Goal: Task Accomplishment & Management: Complete application form

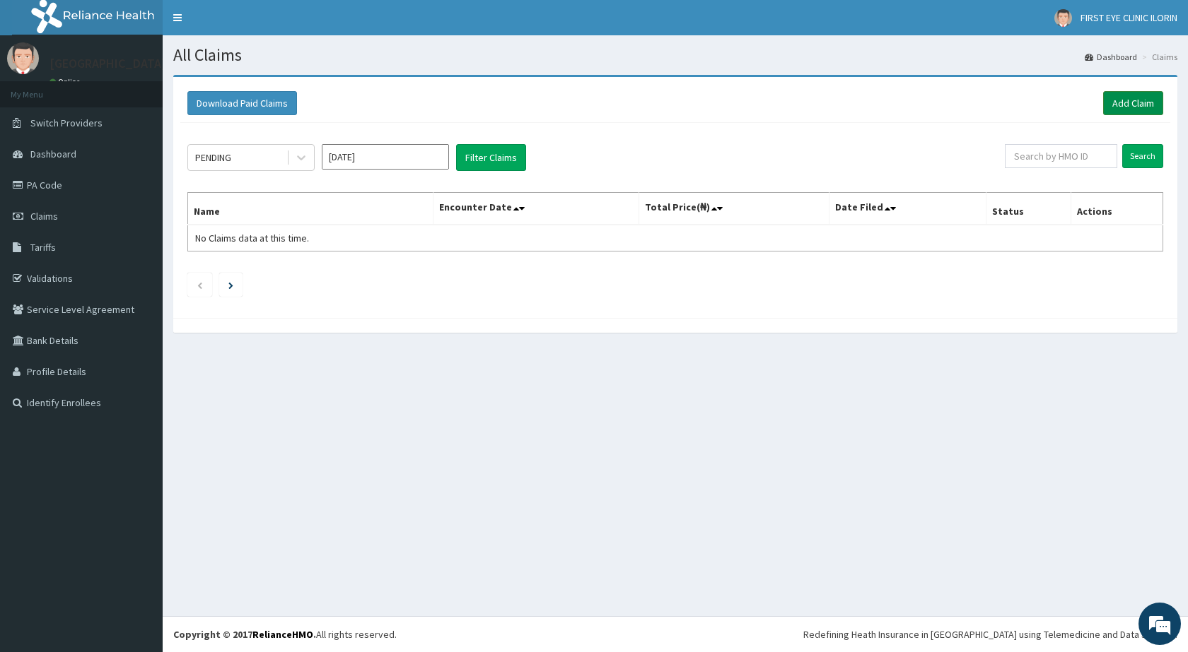
click at [1118, 112] on link "Add Claim" at bounding box center [1133, 103] width 60 height 24
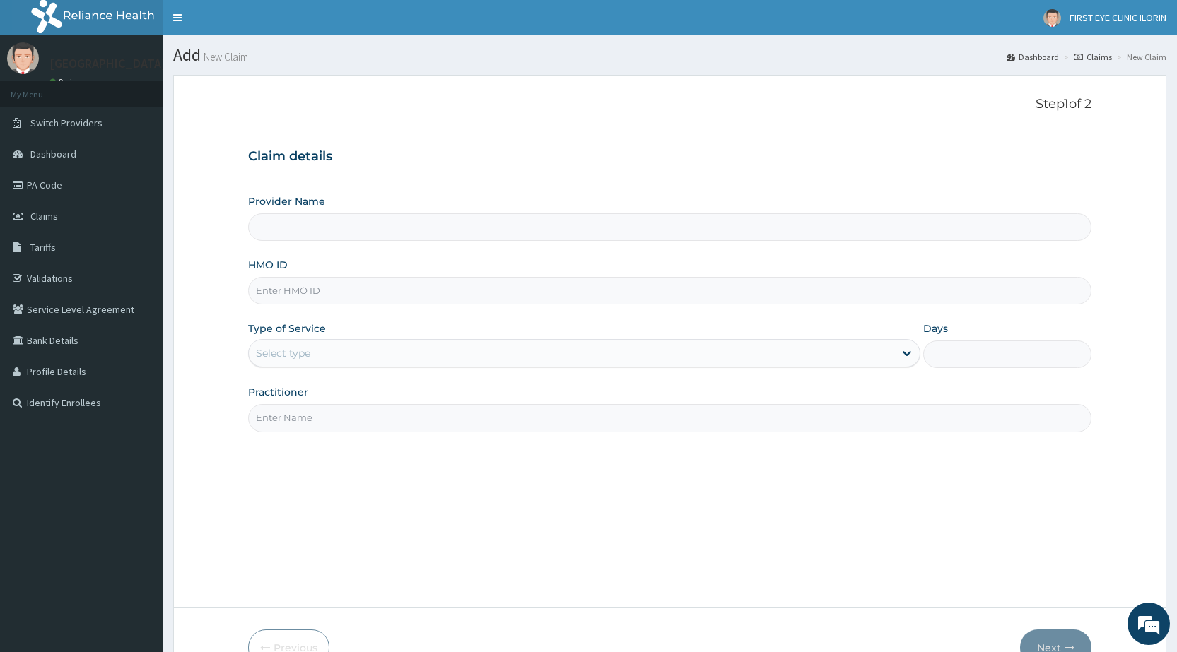
drag, startPoint x: 350, startPoint y: 230, endPoint x: 358, endPoint y: 234, distance: 9.2
click at [356, 234] on input "Provider Name" at bounding box center [669, 227] width 843 height 28
type input "Yusjib Industrial Medicare"
click at [317, 291] on input "HMO ID" at bounding box center [669, 291] width 843 height 28
type input "BRD/10015/A"
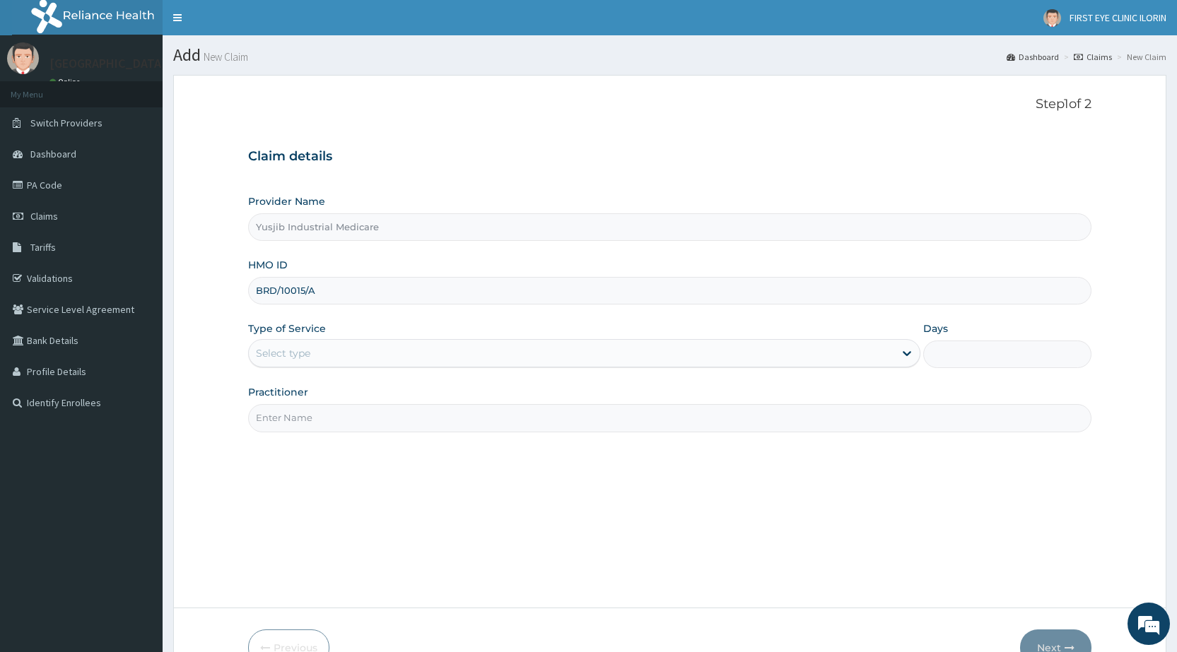
click at [344, 353] on div "Select type" at bounding box center [571, 353] width 645 height 23
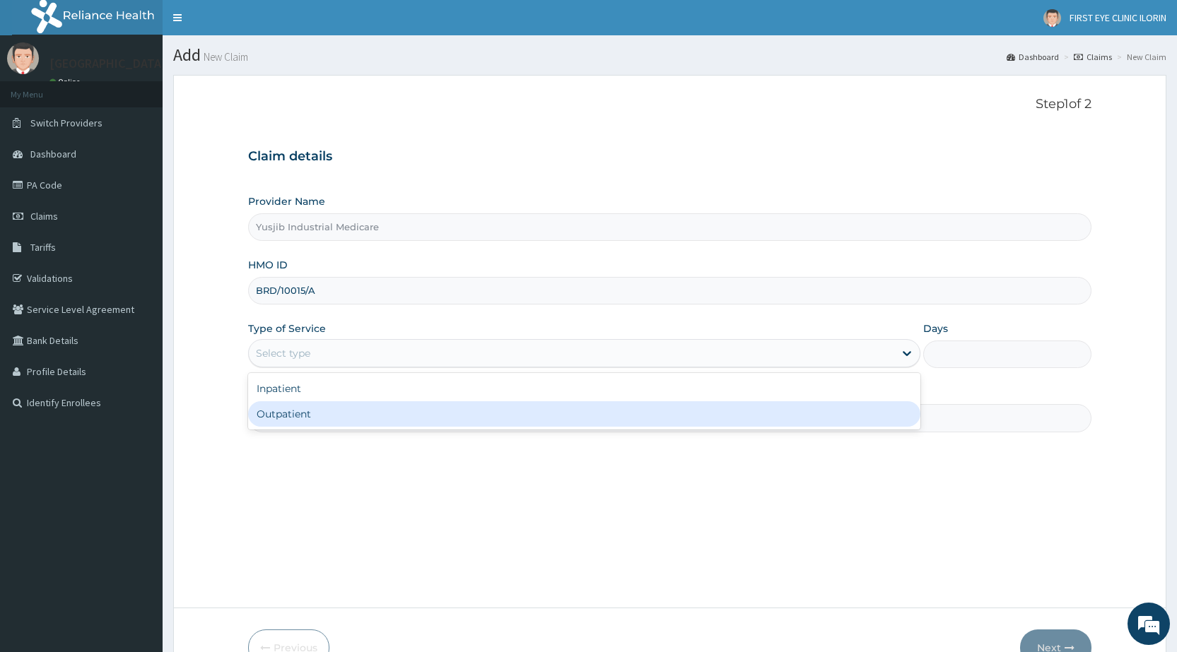
click at [339, 412] on div "Outpatient" at bounding box center [584, 414] width 672 height 25
type input "1"
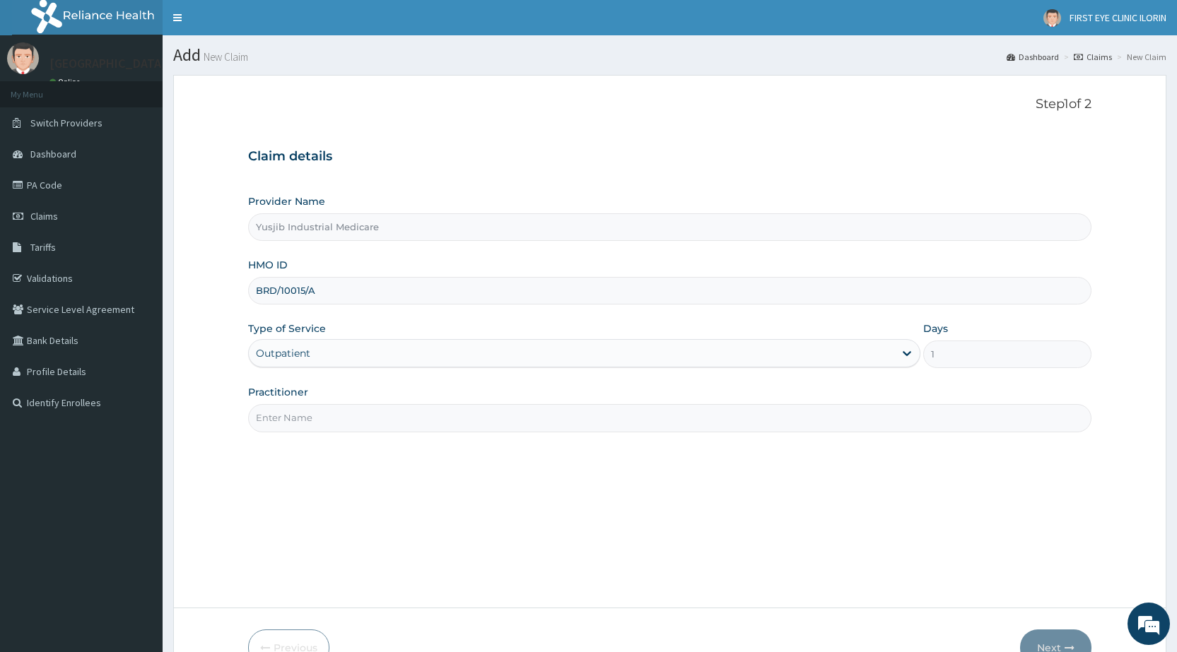
click at [341, 418] on input "Practitioner" at bounding box center [669, 418] width 843 height 28
type input "DR. YUSUF"
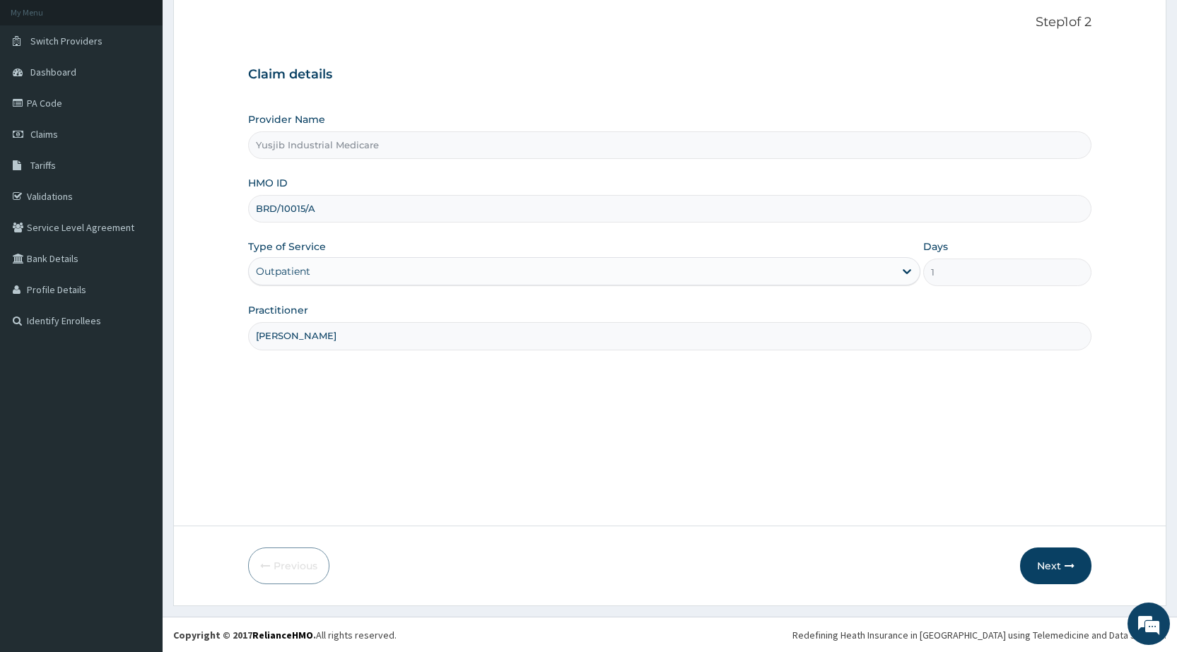
scroll to position [83, 0]
click at [1069, 561] on icon "button" at bounding box center [1070, 566] width 10 height 10
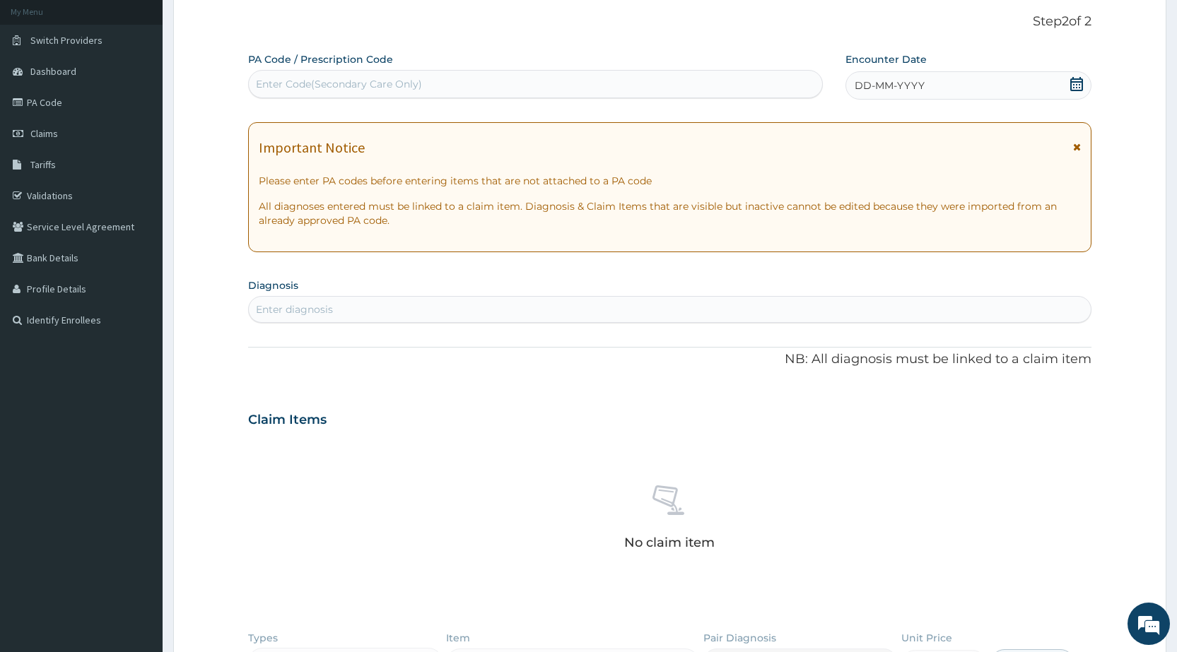
click at [358, 298] on div "Enter diagnosis" at bounding box center [670, 309] width 842 height 23
type input "CONJU"
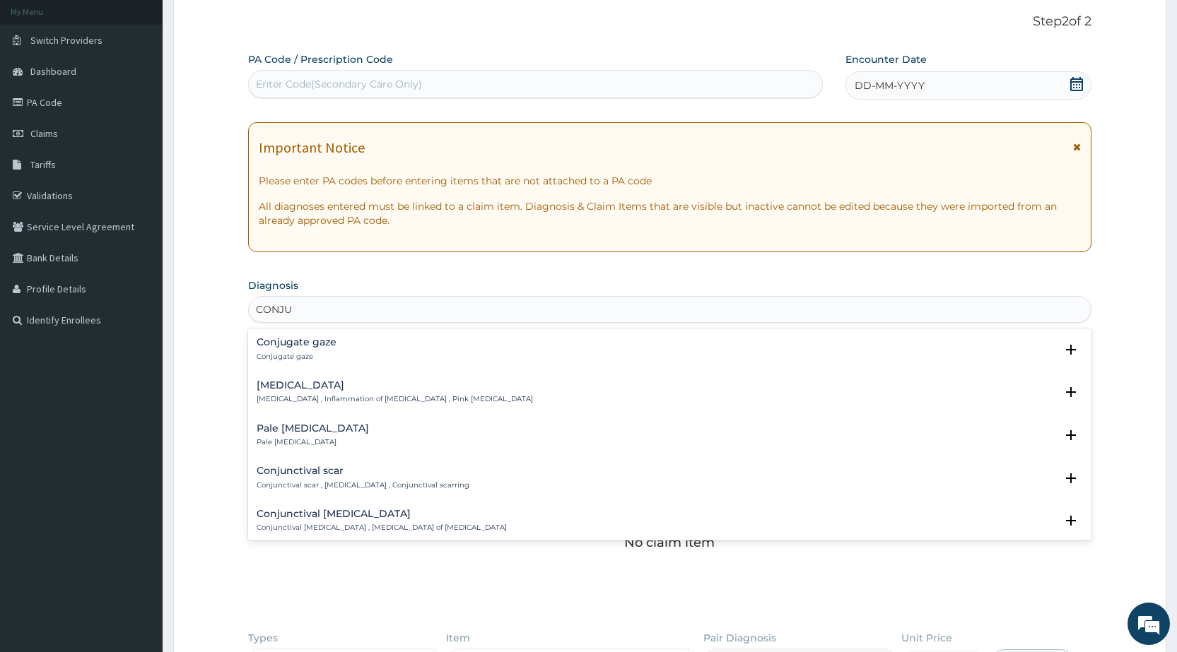
click at [305, 385] on h4 "Conjunctivitis" at bounding box center [395, 385] width 276 height 11
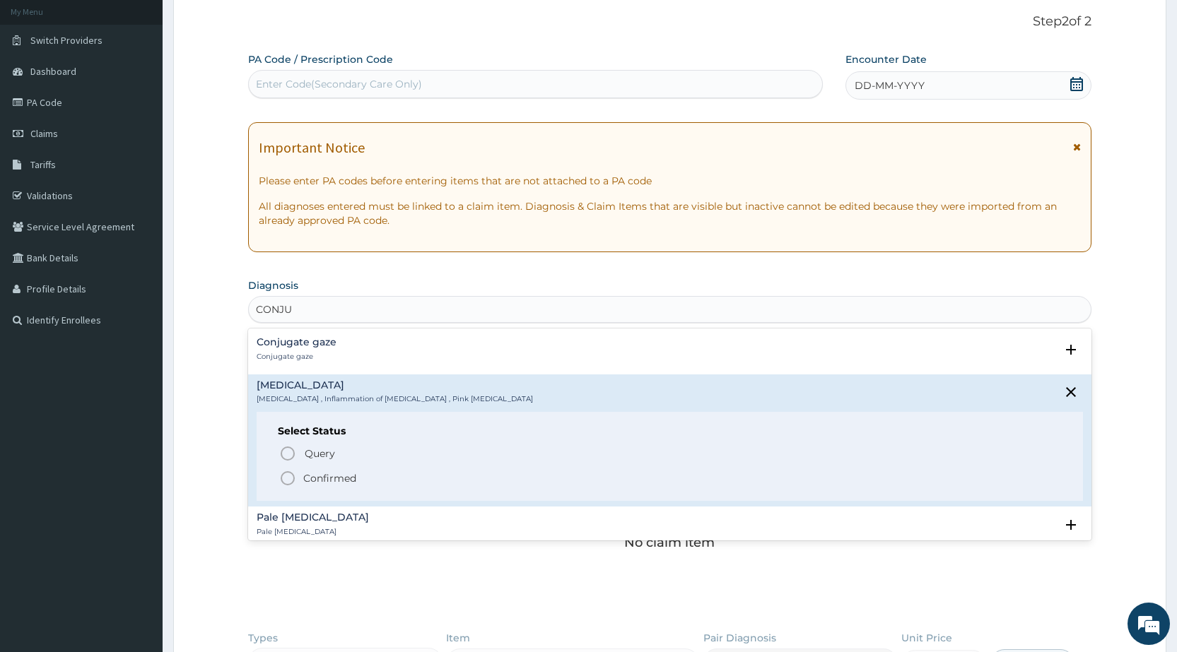
click at [290, 482] on icon "status option filled" at bounding box center [287, 478] width 17 height 17
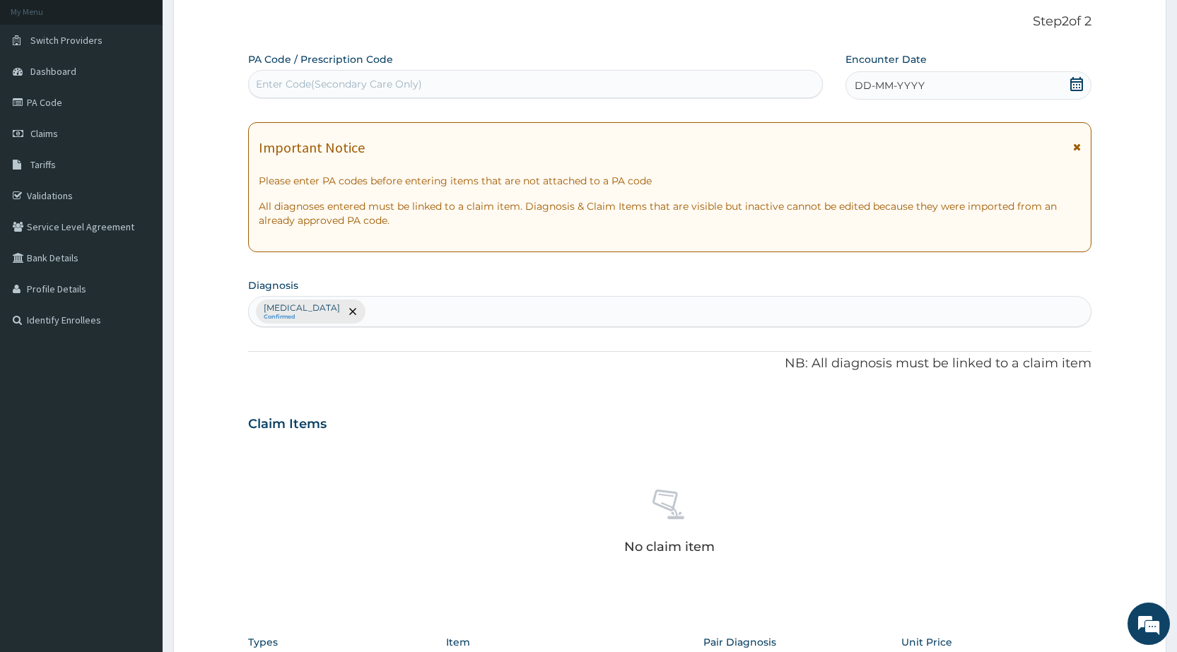
scroll to position [367, 0]
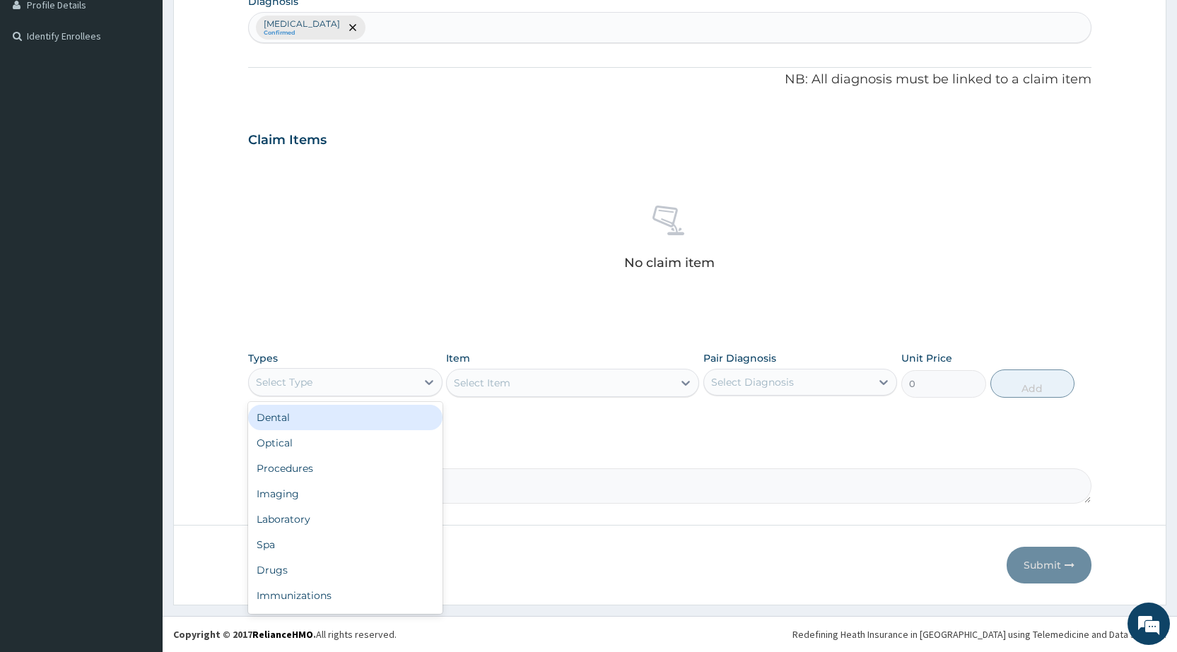
click at [319, 385] on div "Select Type" at bounding box center [332, 382] width 167 height 23
click at [310, 442] on div "Optical" at bounding box center [345, 442] width 194 height 25
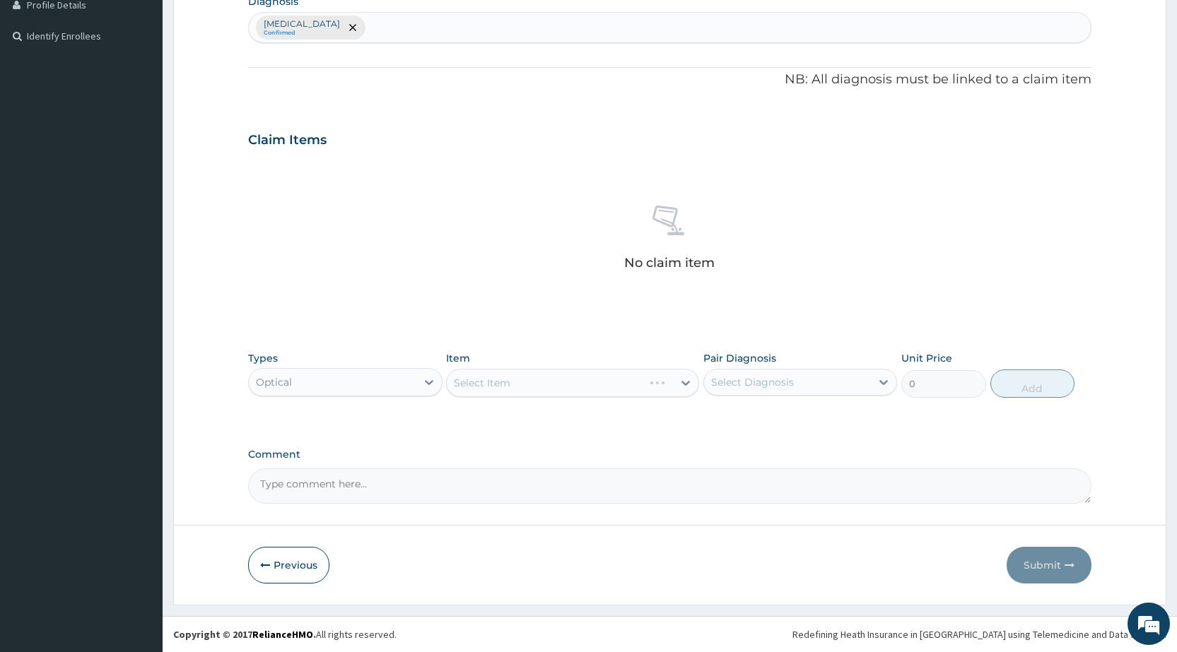
click at [515, 383] on div "Select Item" at bounding box center [572, 383] width 253 height 28
click at [515, 384] on div "Select Item" at bounding box center [572, 383] width 253 height 28
click at [525, 380] on div "Select Item" at bounding box center [572, 383] width 253 height 28
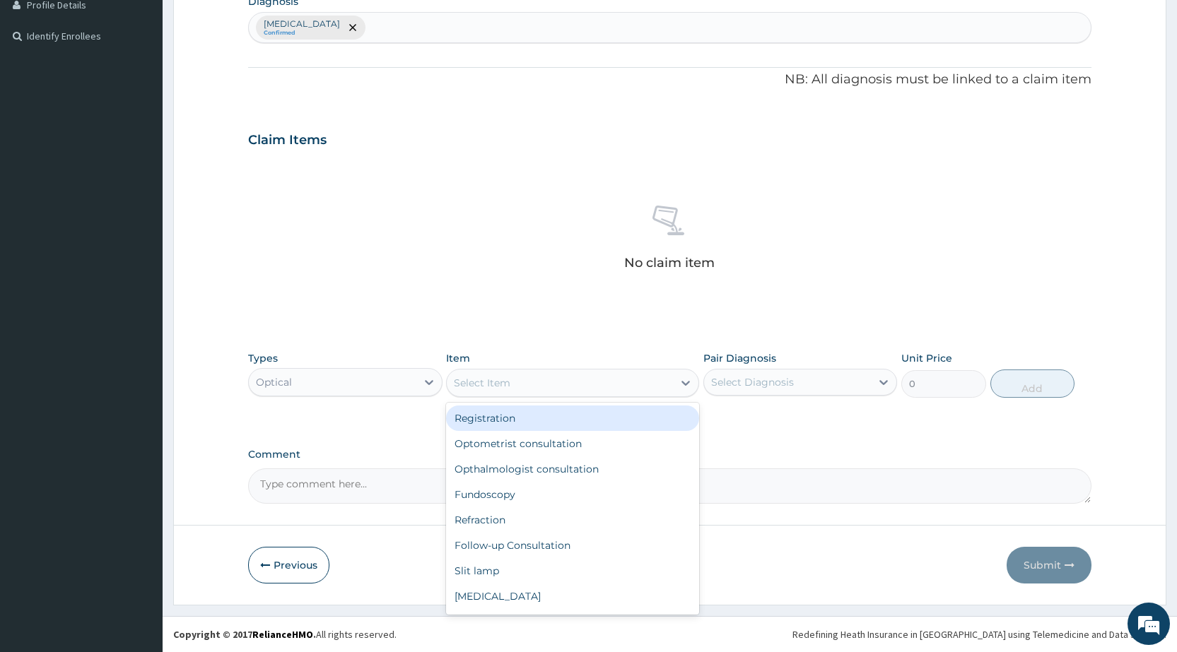
click at [605, 381] on div "Select Item" at bounding box center [560, 383] width 226 height 23
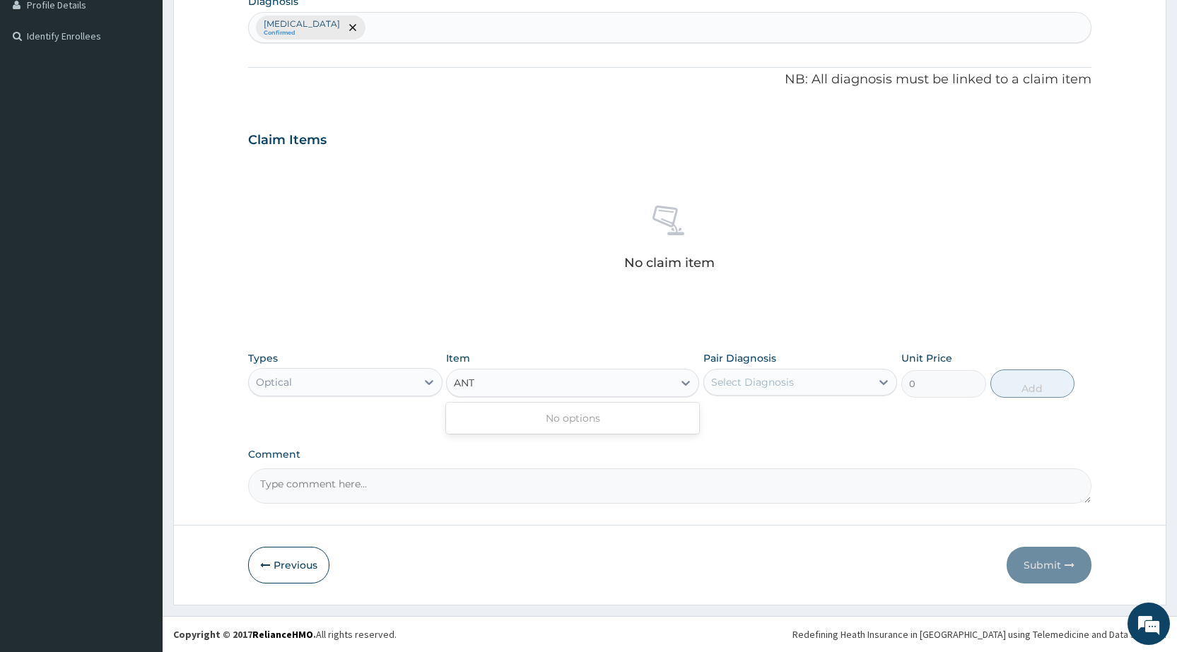
type input "ANT"
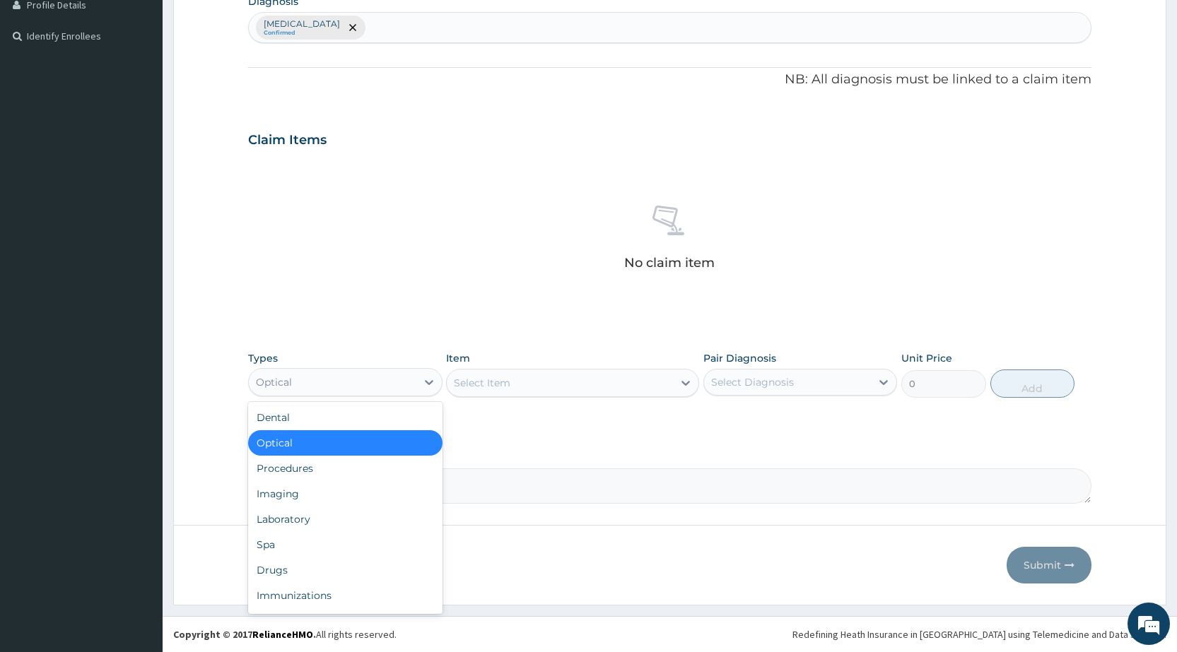
click at [408, 382] on div "Optical" at bounding box center [332, 382] width 167 height 23
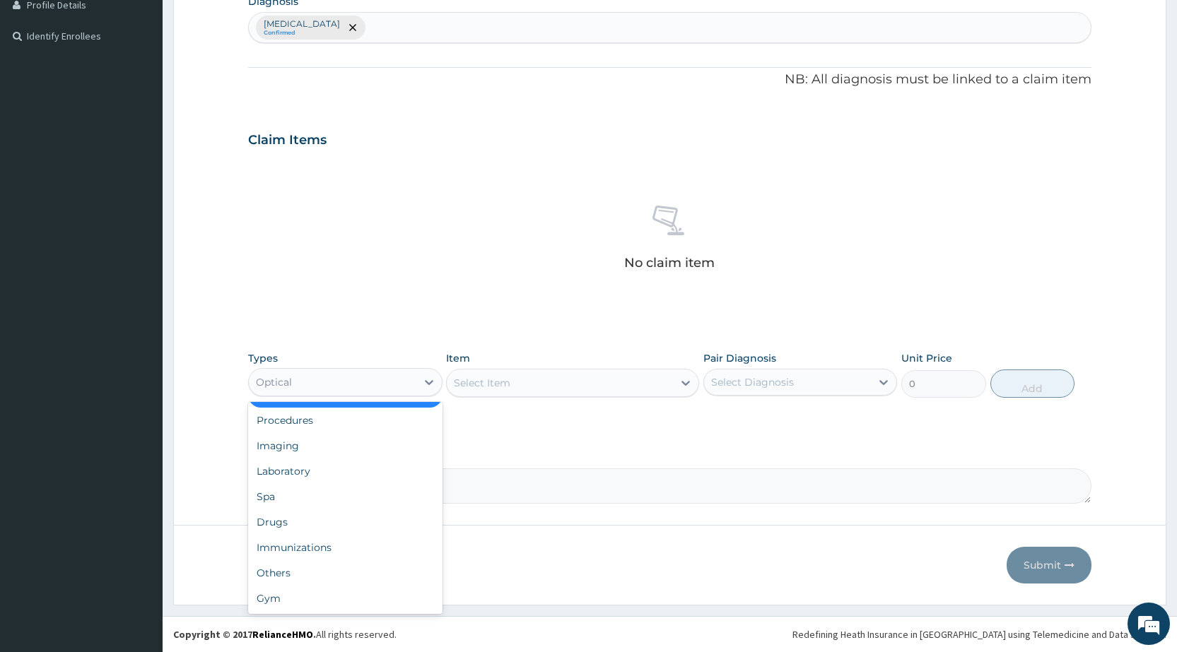
scroll to position [0, 0]
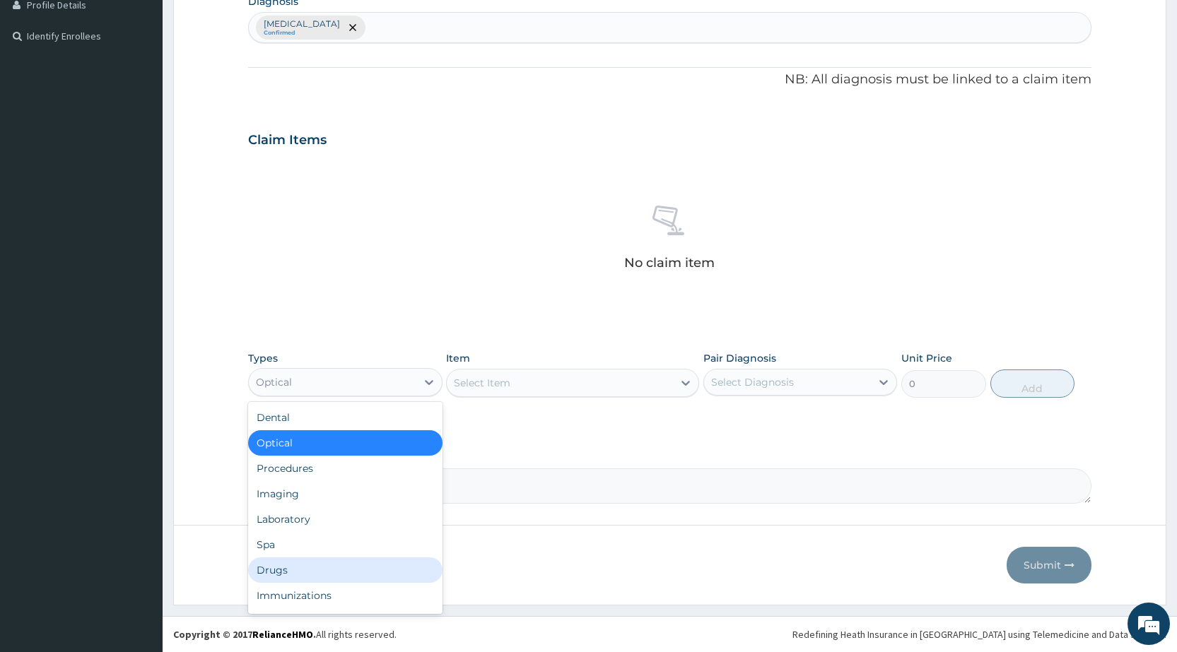
click at [281, 577] on div "Drugs" at bounding box center [345, 570] width 194 height 25
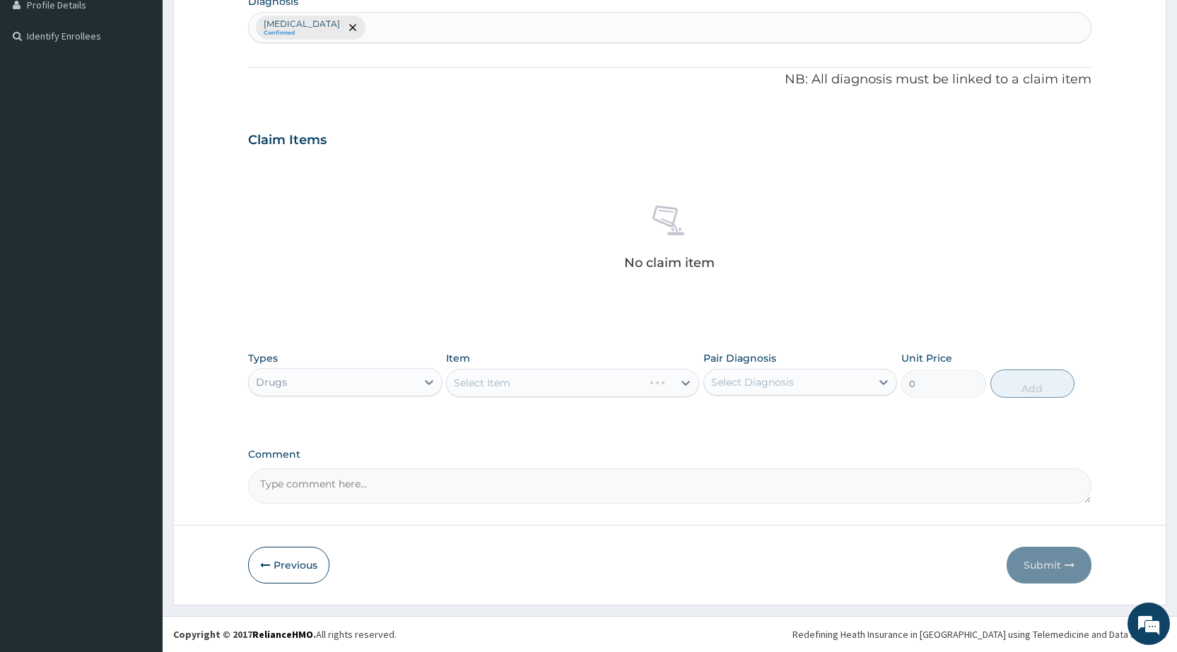
click at [505, 383] on div "Select Item" at bounding box center [572, 383] width 253 height 28
click at [514, 392] on div "Select Item" at bounding box center [572, 383] width 253 height 28
click at [519, 382] on div "Select Item" at bounding box center [572, 383] width 253 height 28
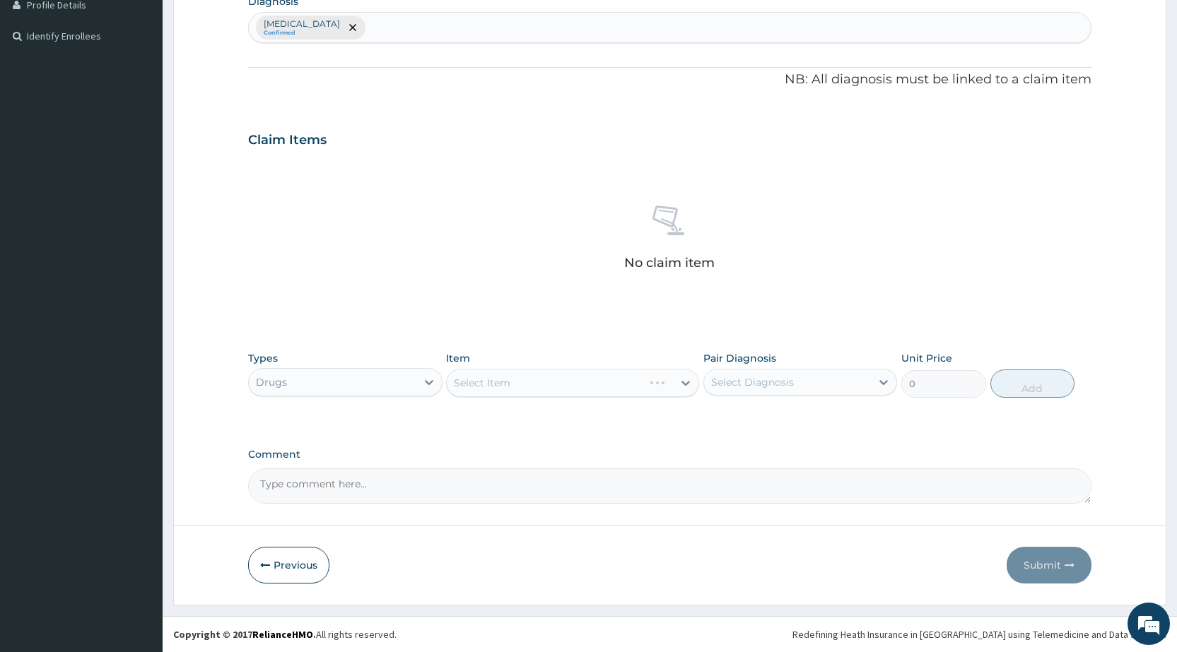
click at [488, 381] on div "Select Item" at bounding box center [482, 383] width 57 height 14
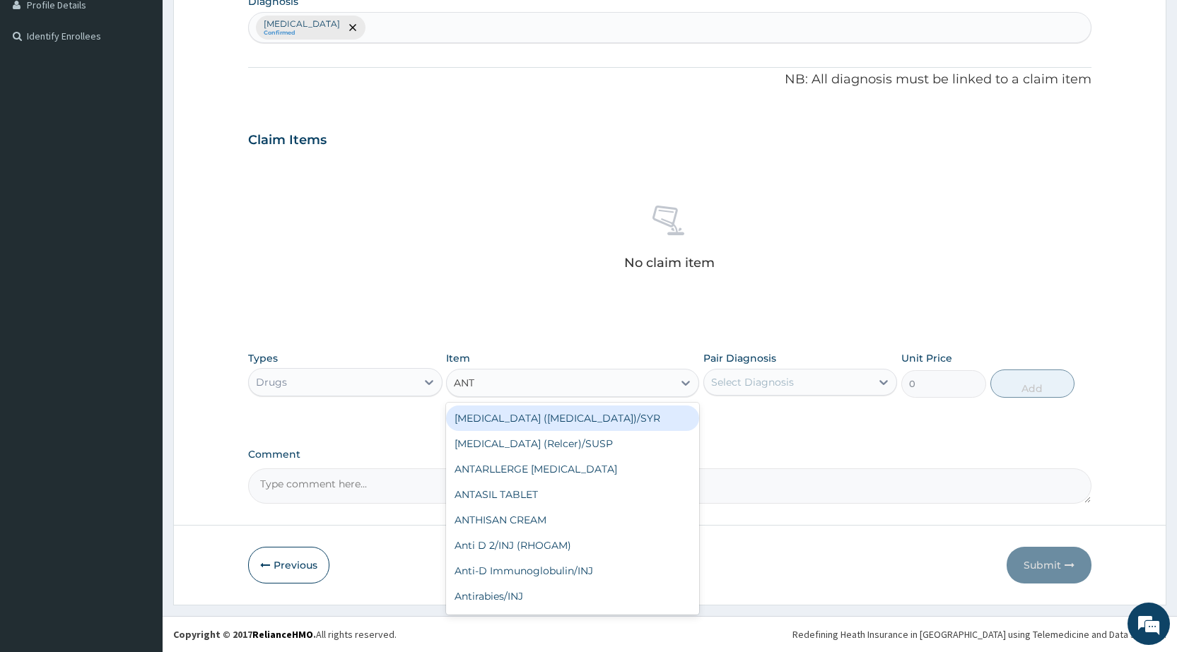
type input "ANTA"
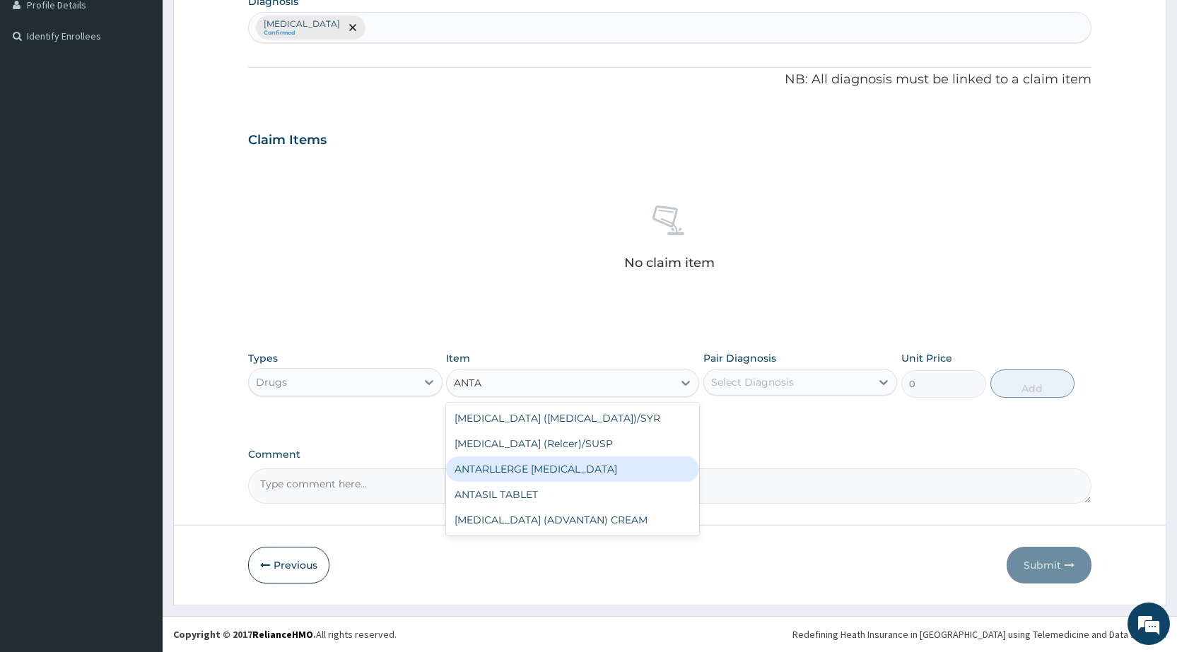
click at [544, 462] on div "ANTARLLERGE EYE DROP" at bounding box center [572, 469] width 253 height 25
type input "367.5"
